Goal: Task Accomplishment & Management: Use online tool/utility

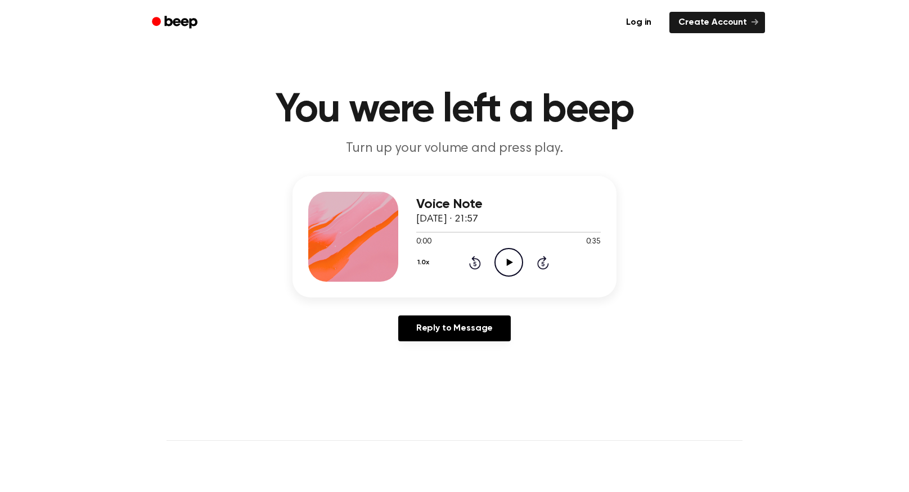
click at [502, 249] on circle at bounding box center [509, 263] width 28 height 28
click at [501, 255] on icon "Pause Audio" at bounding box center [509, 262] width 29 height 29
click at [515, 265] on icon "Play Audio" at bounding box center [509, 262] width 29 height 29
click at [475, 266] on icon "Rewind 5 seconds" at bounding box center [475, 262] width 12 height 15
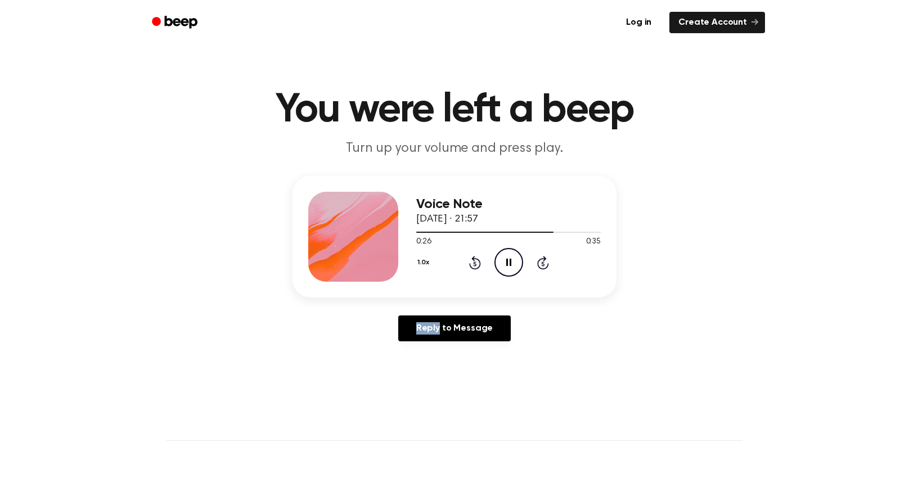
click at [475, 266] on icon "Rewind 5 seconds" at bounding box center [475, 262] width 12 height 15
click at [475, 266] on icon at bounding box center [474, 264] width 3 height 5
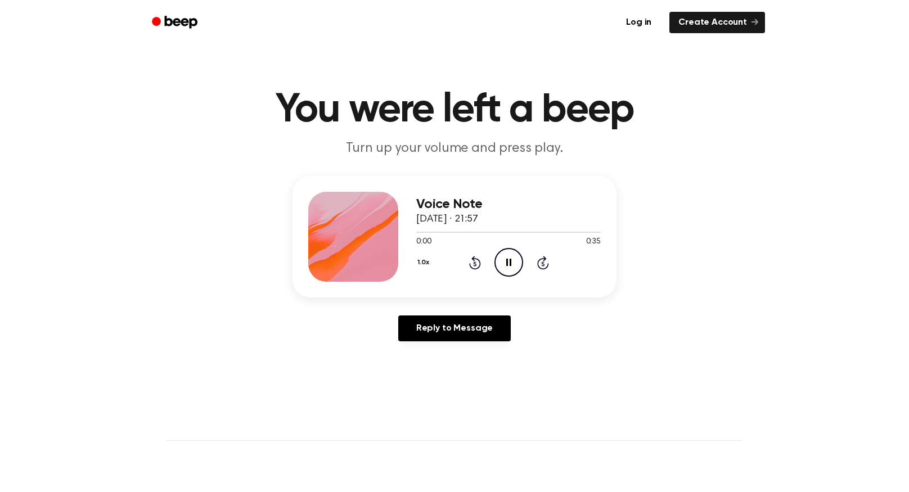
click at [475, 266] on icon at bounding box center [474, 264] width 3 height 5
click at [506, 269] on icon "Pause Audio" at bounding box center [509, 262] width 29 height 29
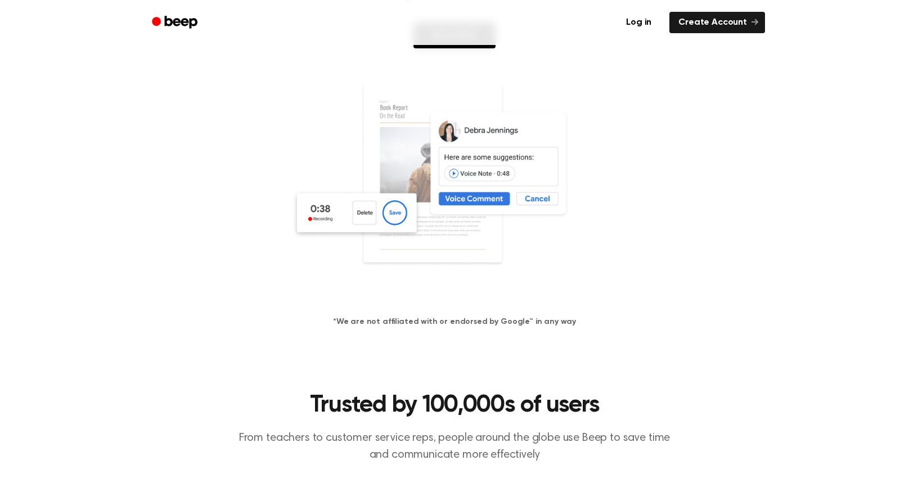
scroll to position [177, 0]
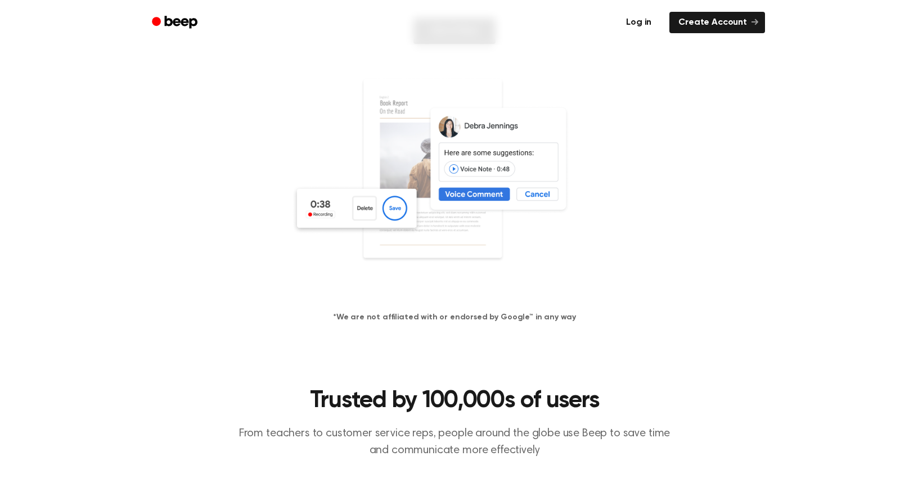
click at [652, 21] on link "Log in" at bounding box center [639, 23] width 48 height 26
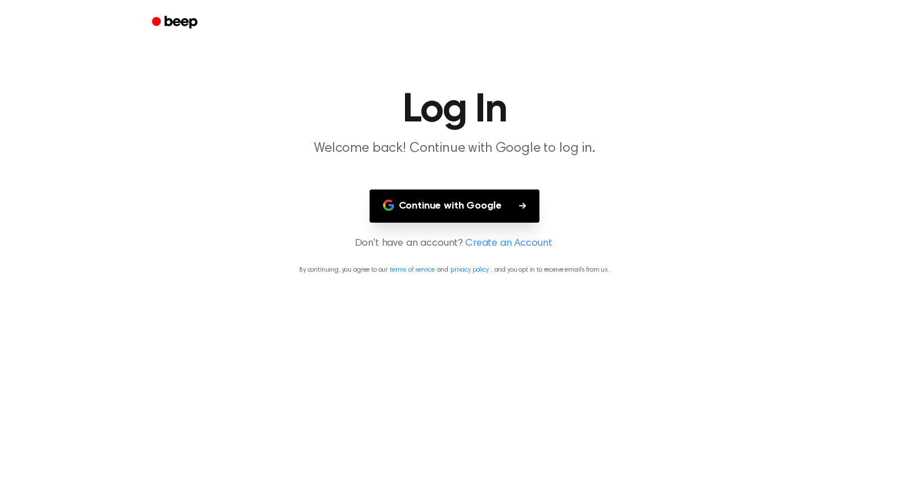
click at [473, 208] on button "Continue with Google" at bounding box center [455, 206] width 170 height 33
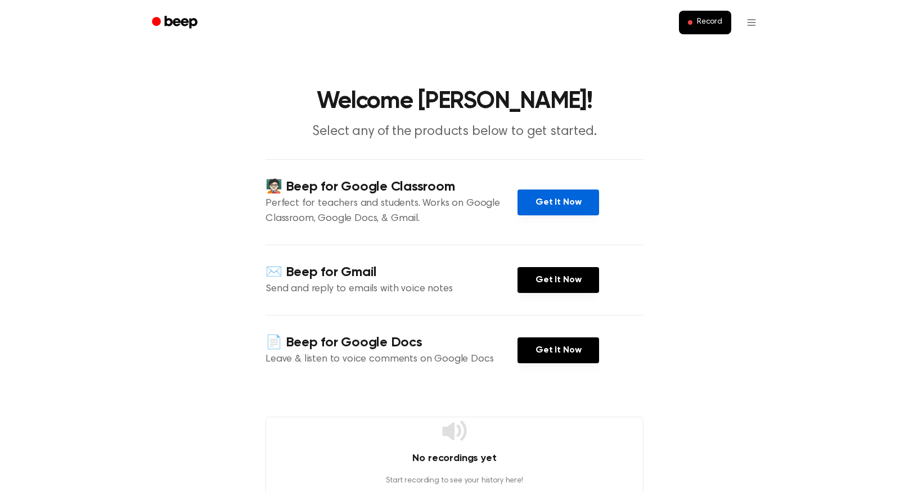
click at [533, 208] on link "Get It Now" at bounding box center [559, 203] width 82 height 26
click at [708, 17] on span "Record" at bounding box center [709, 22] width 25 height 10
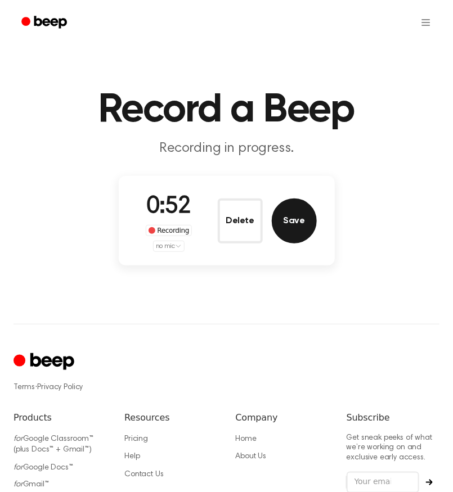
click at [287, 212] on button "Save" at bounding box center [294, 221] width 45 height 45
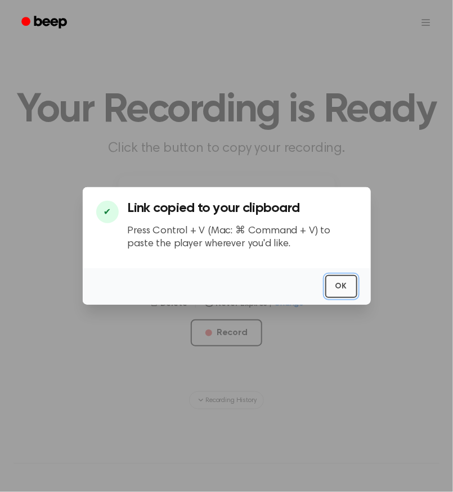
click at [343, 287] on button "OK" at bounding box center [341, 286] width 32 height 23
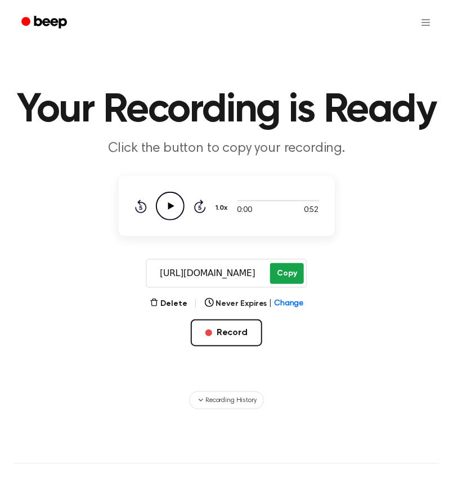
click at [286, 273] on button "Copy" at bounding box center [286, 273] width 33 height 21
